Goal: Navigation & Orientation: Find specific page/section

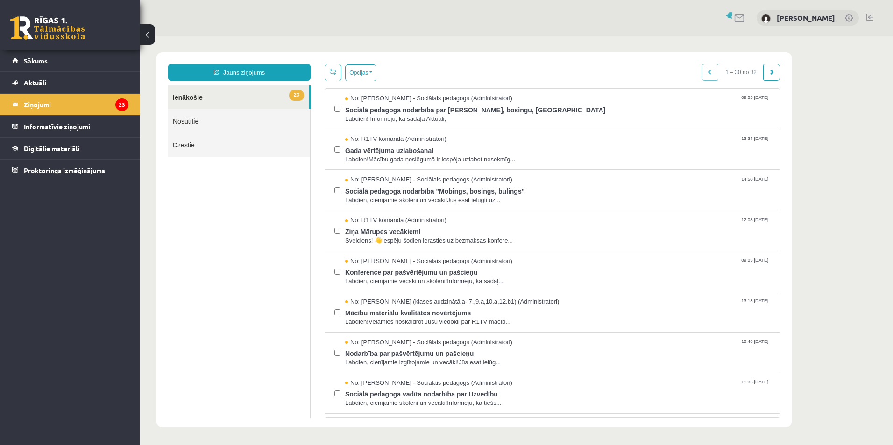
click at [851, 17] on link at bounding box center [849, 18] width 9 height 9
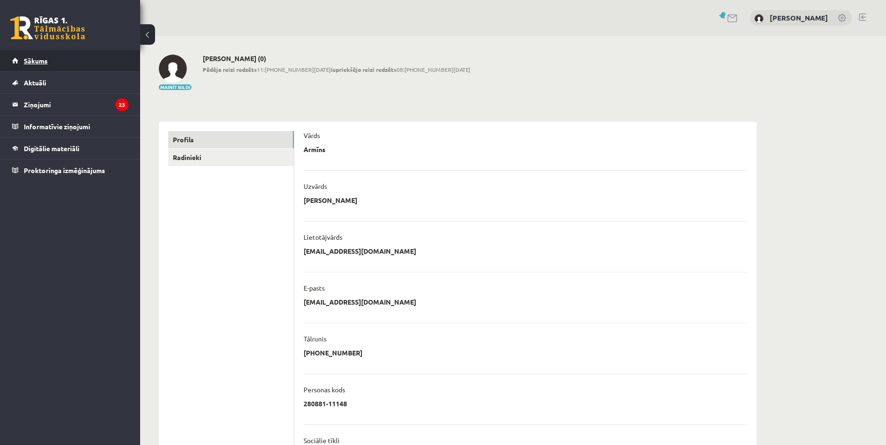
click at [38, 59] on span "Sākums" at bounding box center [36, 60] width 24 height 8
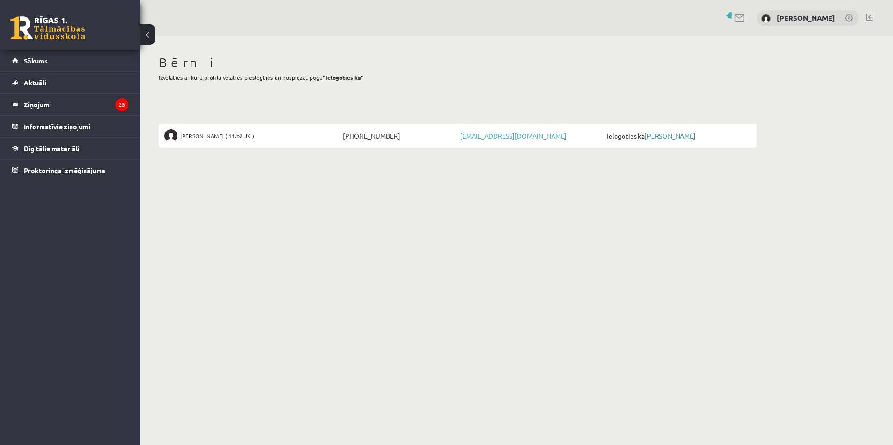
click at [668, 135] on link "[PERSON_NAME]" at bounding box center [669, 136] width 51 height 8
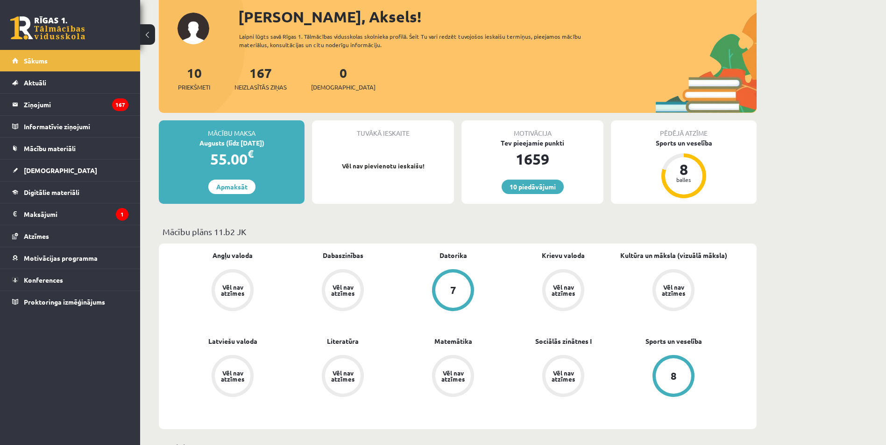
scroll to position [93, 0]
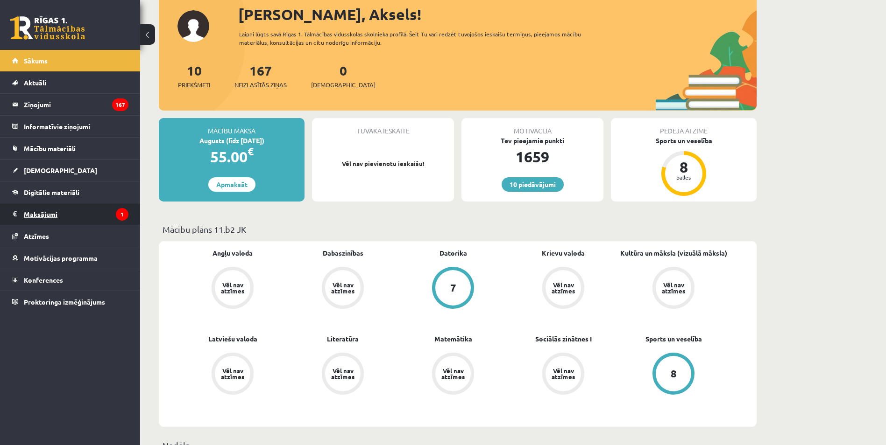
click at [33, 212] on legend "Maksājumi 1" at bounding box center [76, 214] width 105 height 21
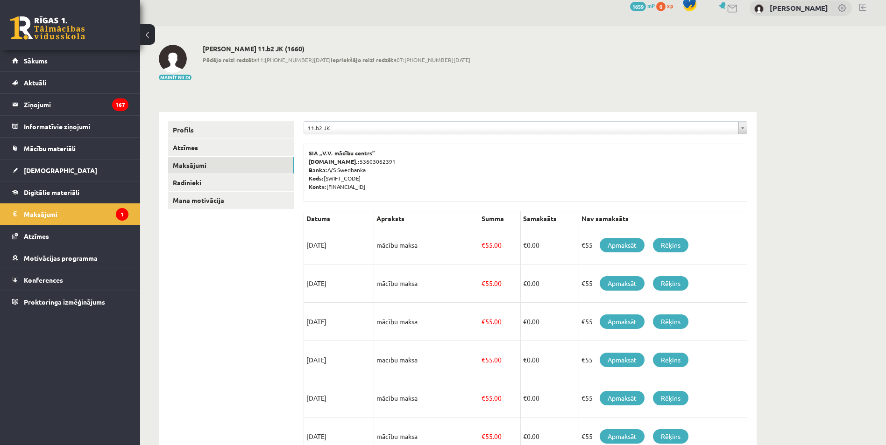
scroll to position [39, 0]
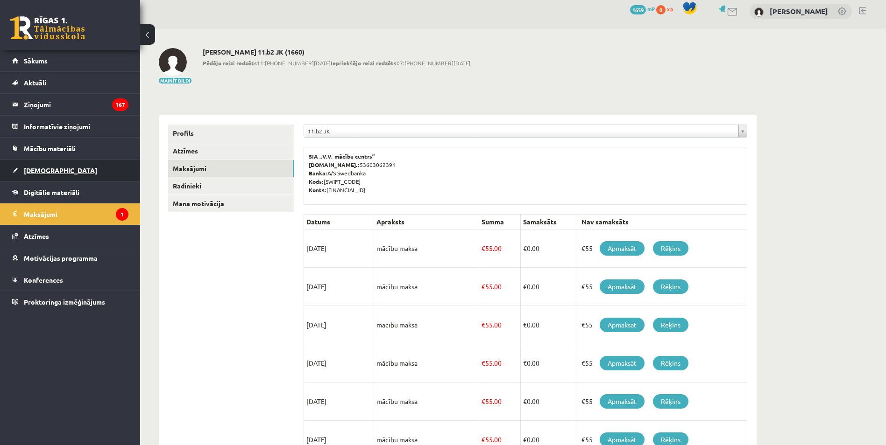
click at [46, 167] on span "Ieskaites" at bounding box center [60, 170] width 73 height 8
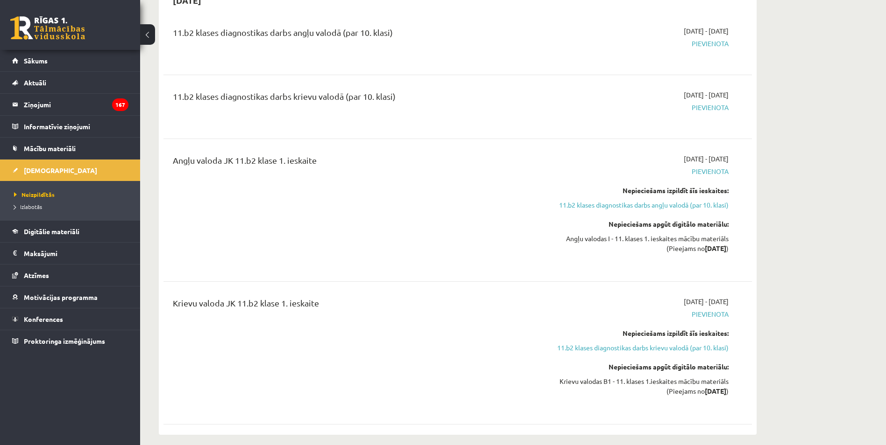
scroll to position [93, 0]
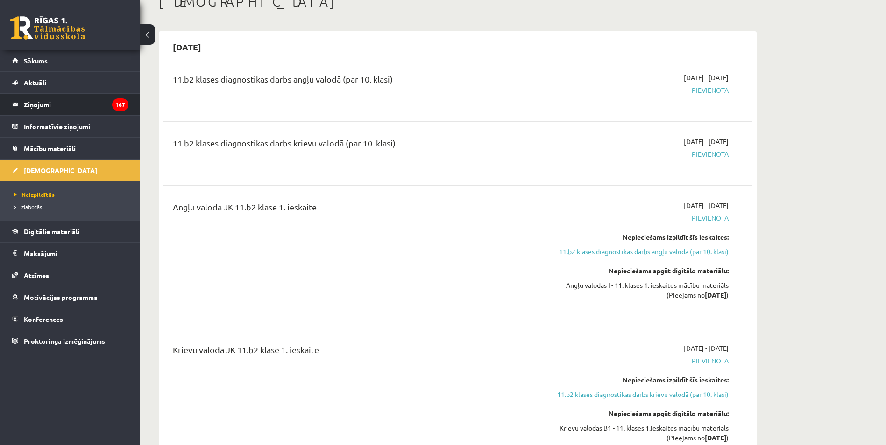
click at [42, 106] on legend "Ziņojumi 167" at bounding box center [76, 104] width 105 height 21
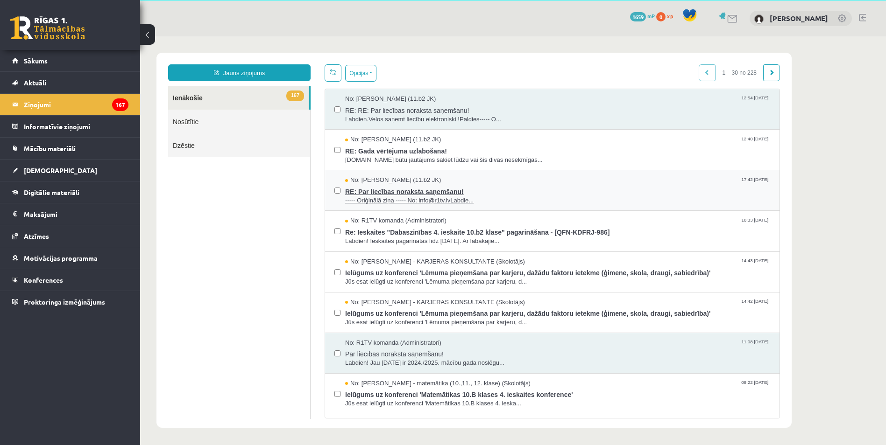
click at [416, 191] on span "RE: Par liecības noraksta saņemšanu!" at bounding box center [557, 191] width 425 height 12
